Goal: Register for event/course

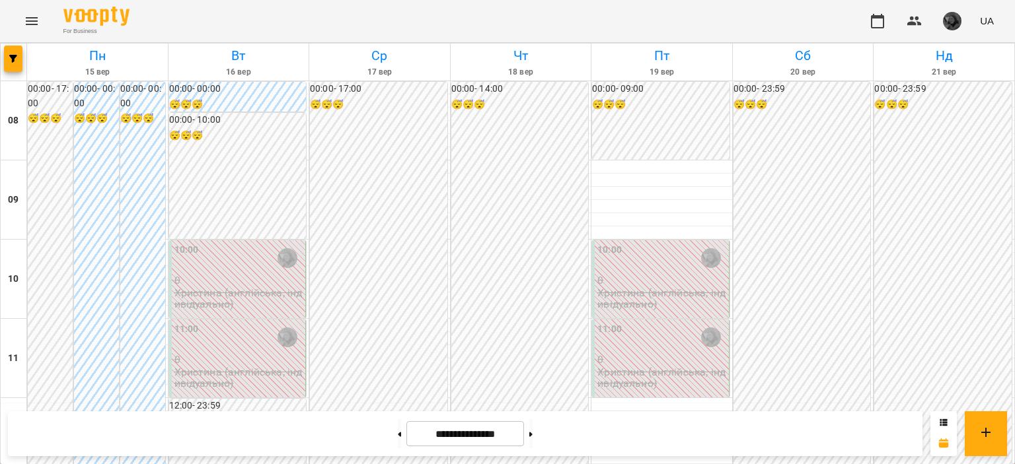
scroll to position [636, 0]
click at [533, 427] on button at bounding box center [530, 434] width 3 height 29
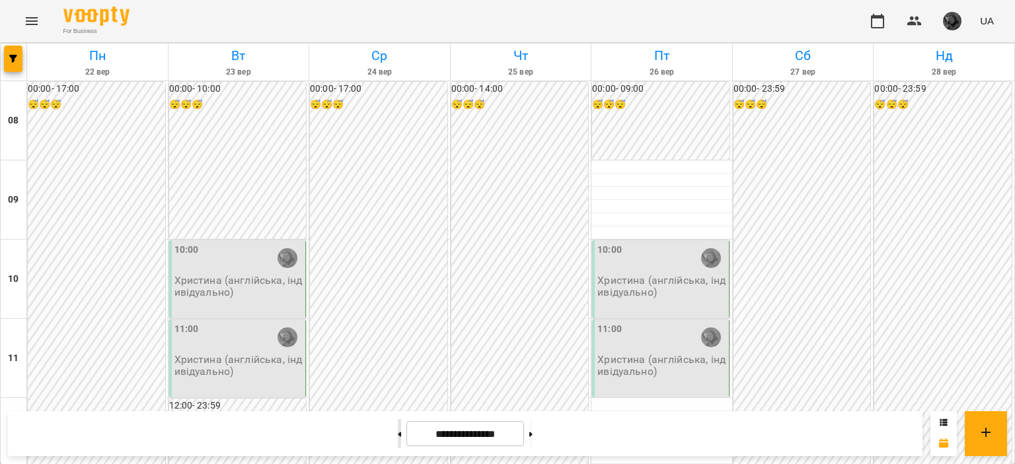
click at [398, 433] on button at bounding box center [399, 434] width 3 height 29
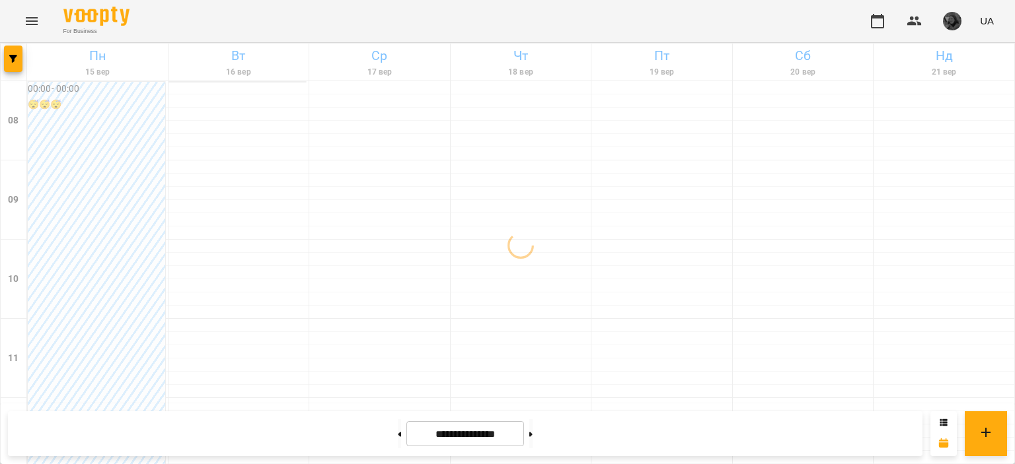
scroll to position [52, 0]
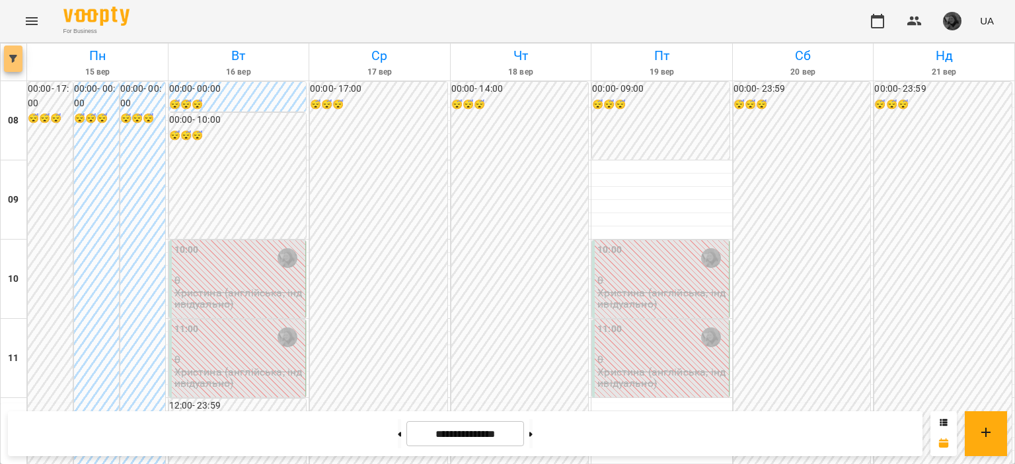
click at [9, 59] on icon "button" at bounding box center [13, 59] width 8 height 8
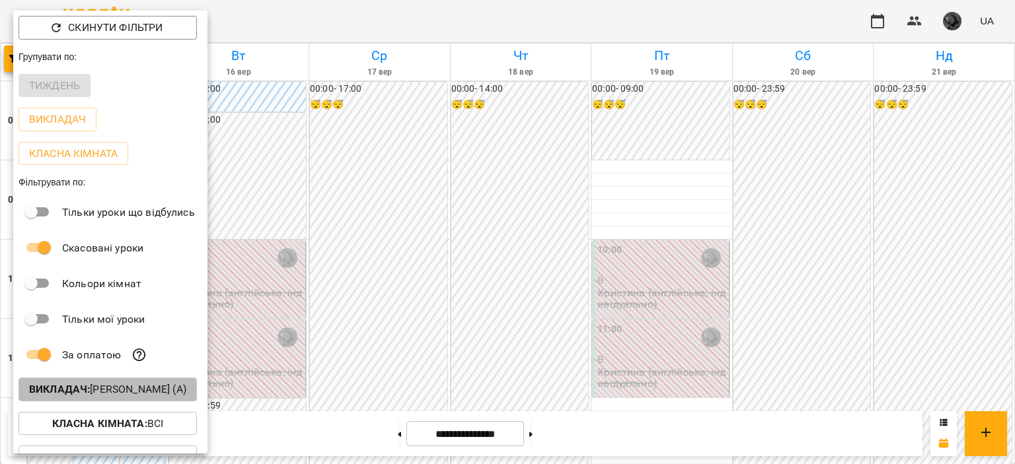
click at [127, 385] on p "Викладач : [PERSON_NAME] (а)" at bounding box center [107, 390] width 157 height 16
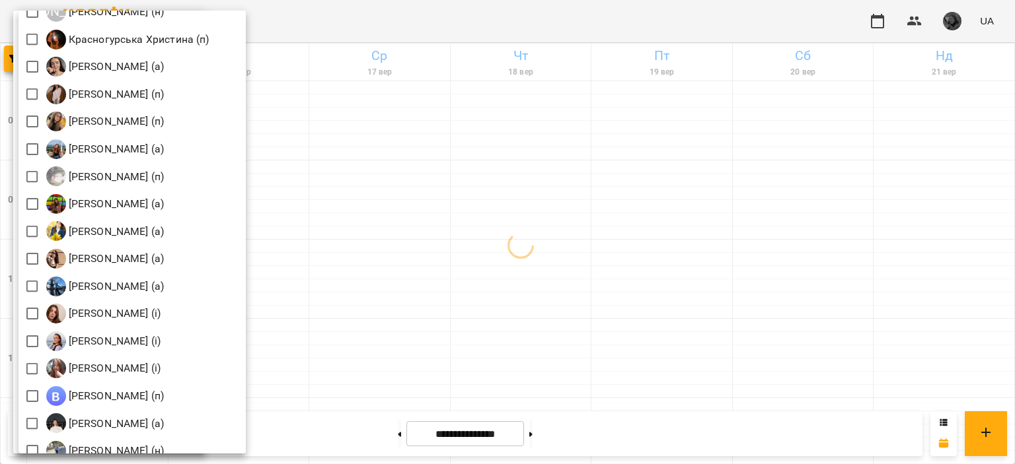
scroll to position [1228, 0]
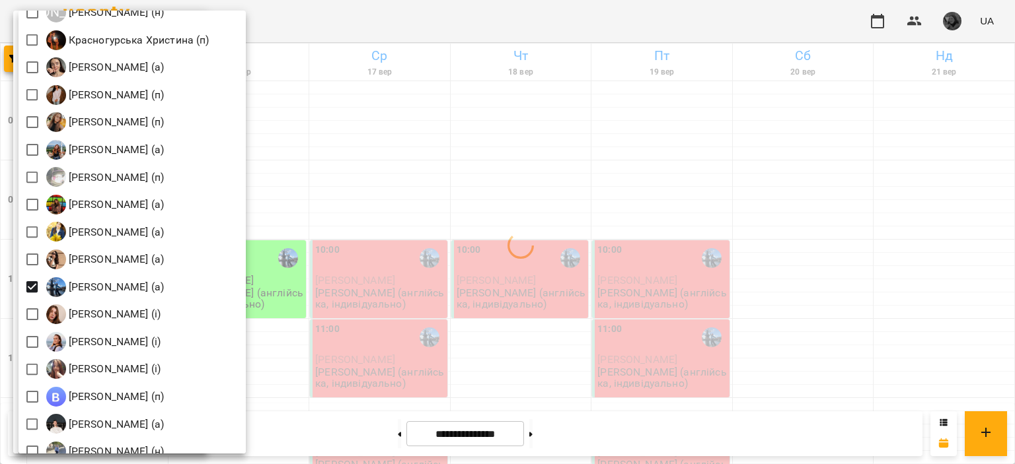
click at [555, 298] on div at bounding box center [507, 232] width 1015 height 464
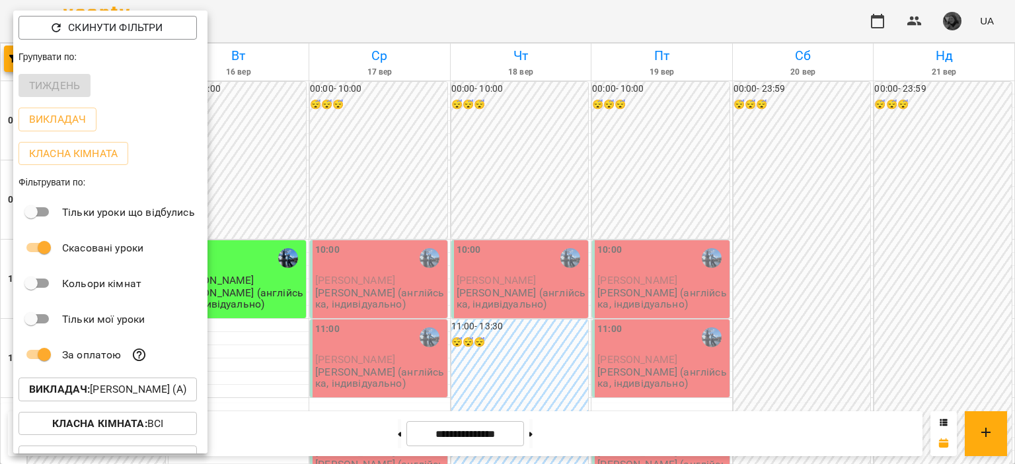
click at [526, 150] on div at bounding box center [507, 232] width 1015 height 464
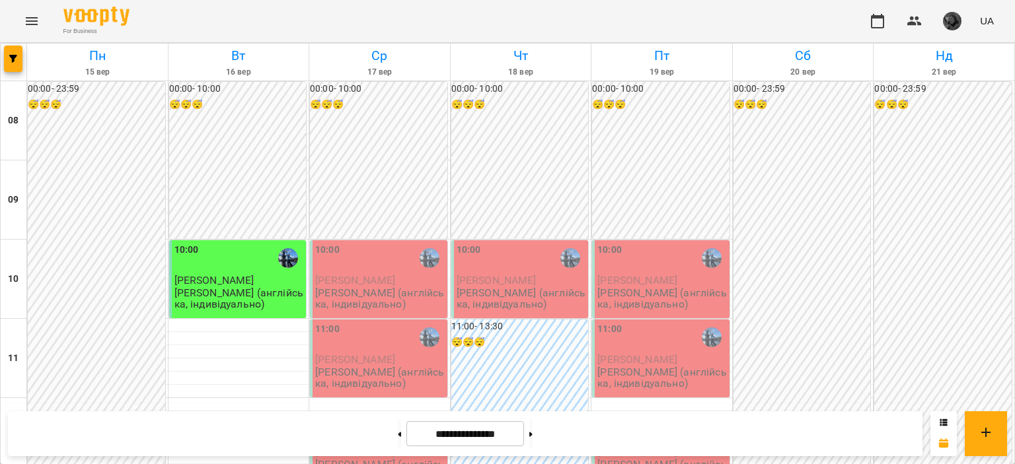
scroll to position [140, 0]
click at [533, 434] on button at bounding box center [530, 434] width 3 height 29
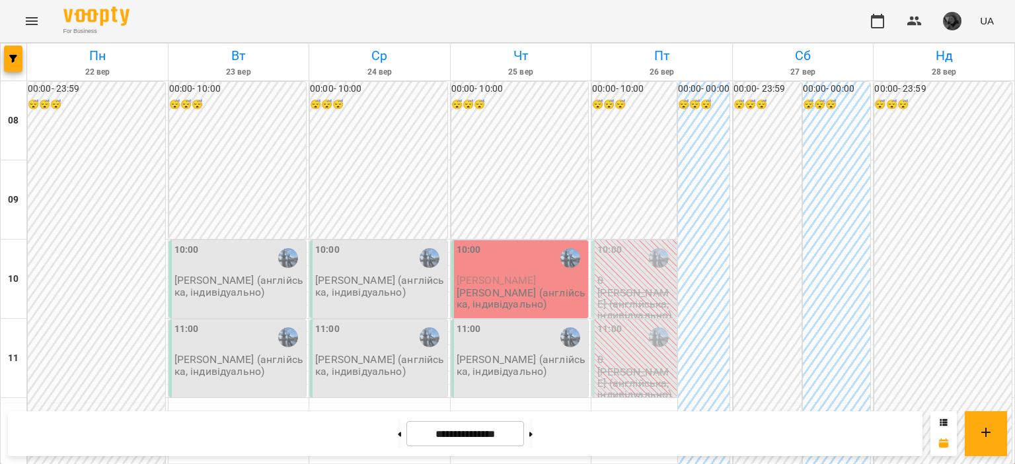
scroll to position [0, 0]
click at [398, 442] on button at bounding box center [399, 434] width 3 height 29
type input "**********"
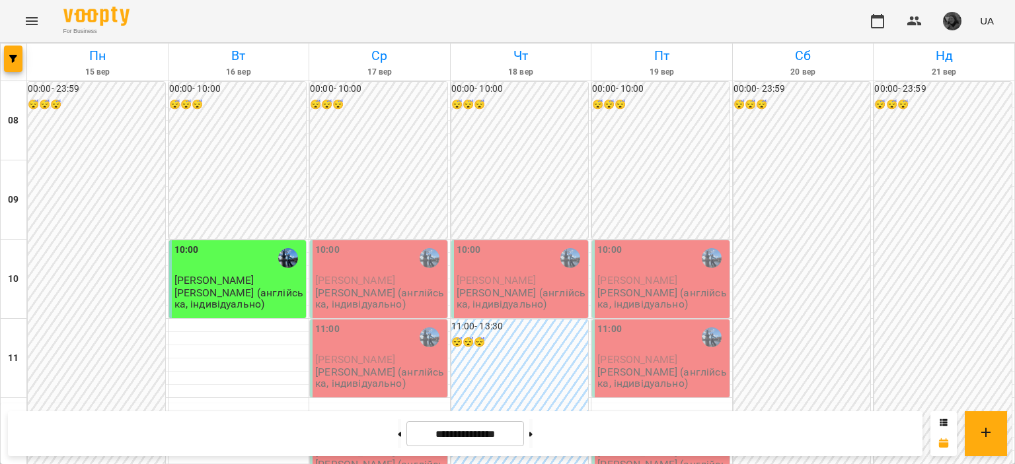
scroll to position [174, 0]
